Goal: Obtain resource: Obtain resource

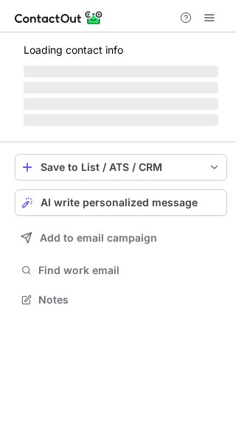
scroll to position [285, 236]
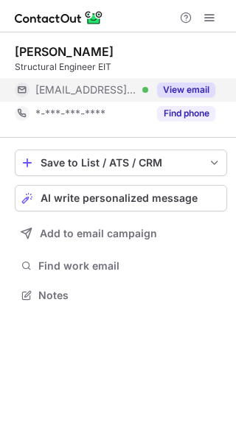
click at [203, 84] on button "View email" at bounding box center [186, 90] width 58 height 15
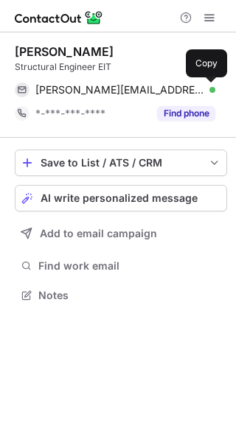
click at [203, 84] on span at bounding box center [208, 90] width 12 height 12
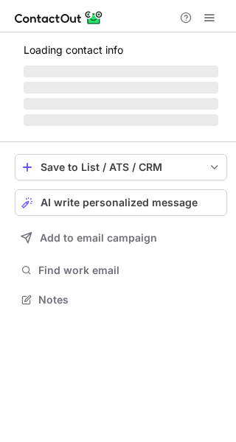
scroll to position [285, 236]
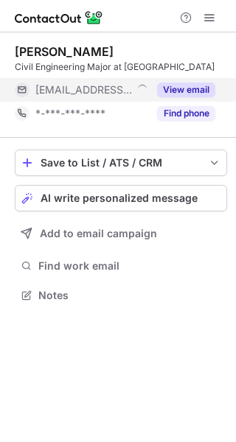
click at [198, 92] on button "View email" at bounding box center [186, 90] width 58 height 15
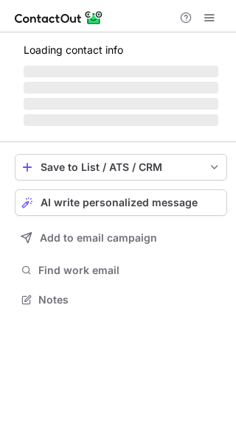
scroll to position [285, 236]
